Goal: Task Accomplishment & Management: Manage account settings

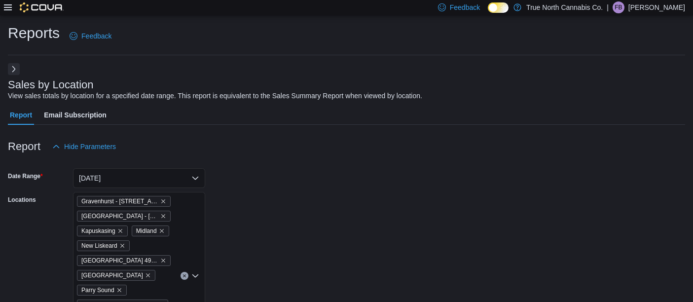
scroll to position [470, 0]
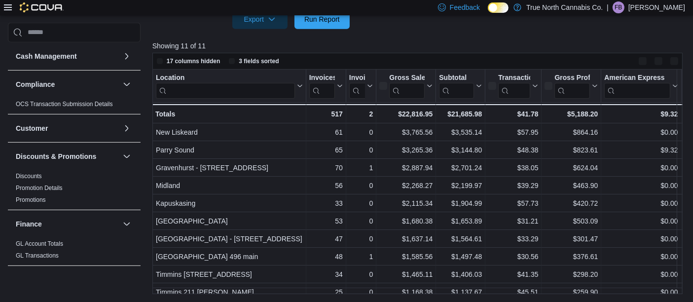
scroll to position [476, 0]
click at [670, 9] on p "[PERSON_NAME]" at bounding box center [657, 7] width 57 height 12
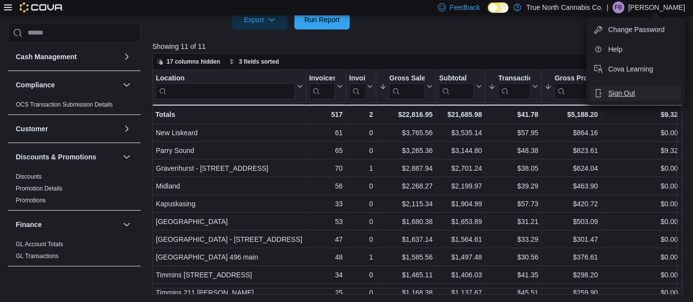
click at [621, 96] on span "Sign Out" at bounding box center [622, 93] width 27 height 10
